Goal: Find specific page/section: Find specific page/section

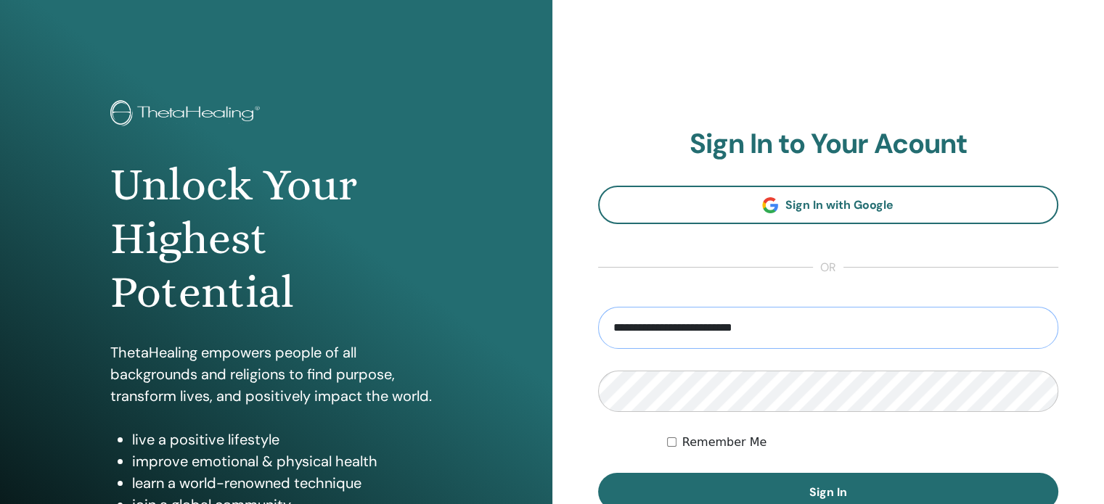
click at [763, 328] on input "**********" at bounding box center [828, 328] width 461 height 42
type input "**********"
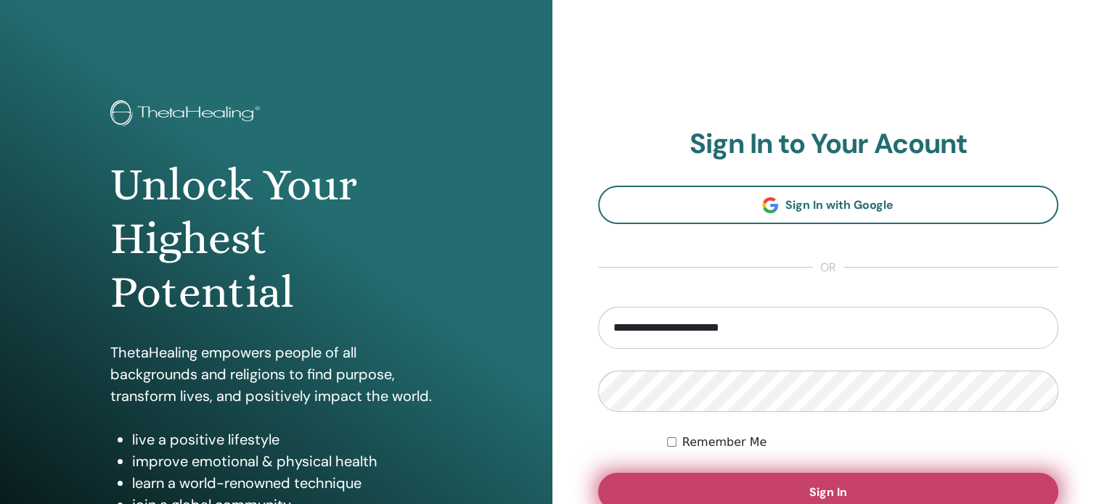
click at [750, 490] on button "Sign In" at bounding box center [828, 492] width 461 height 38
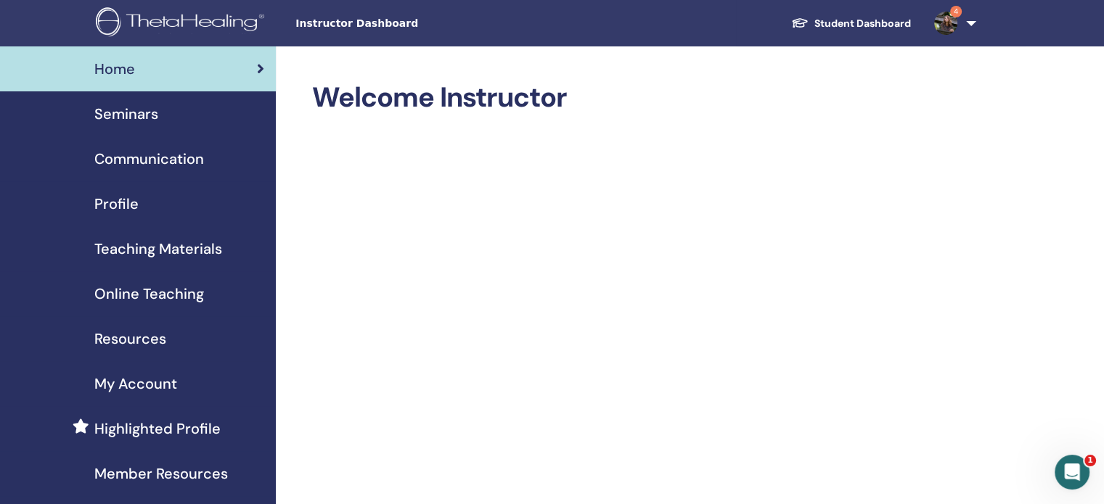
click at [165, 243] on span "Teaching Materials" at bounding box center [158, 249] width 128 height 22
